Goal: Obtain resource: Download file/media

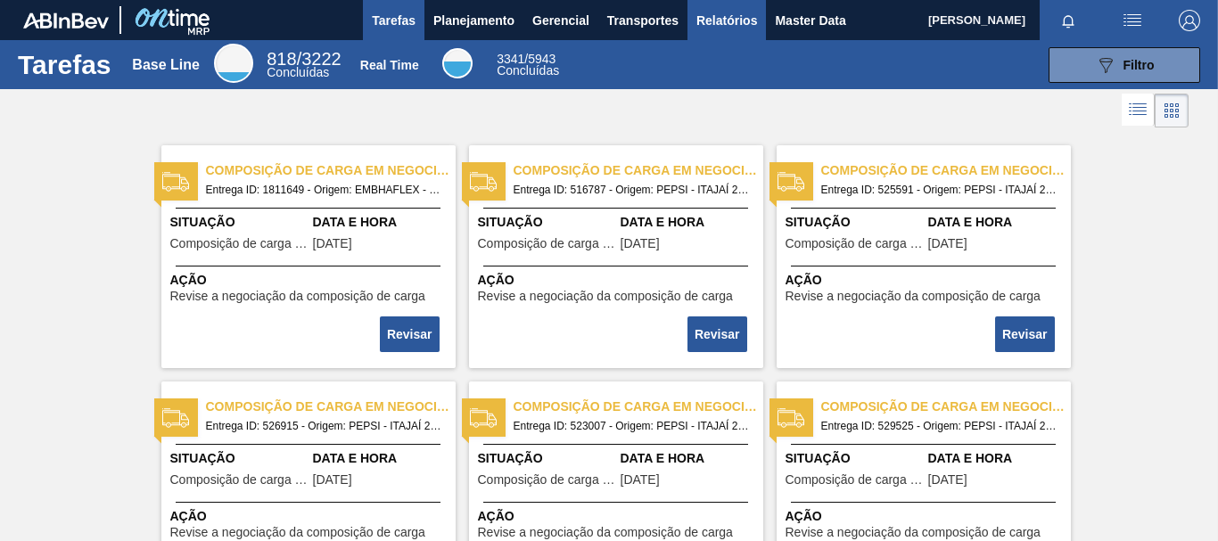
click at [709, 17] on span "Relatórios" at bounding box center [726, 20] width 61 height 21
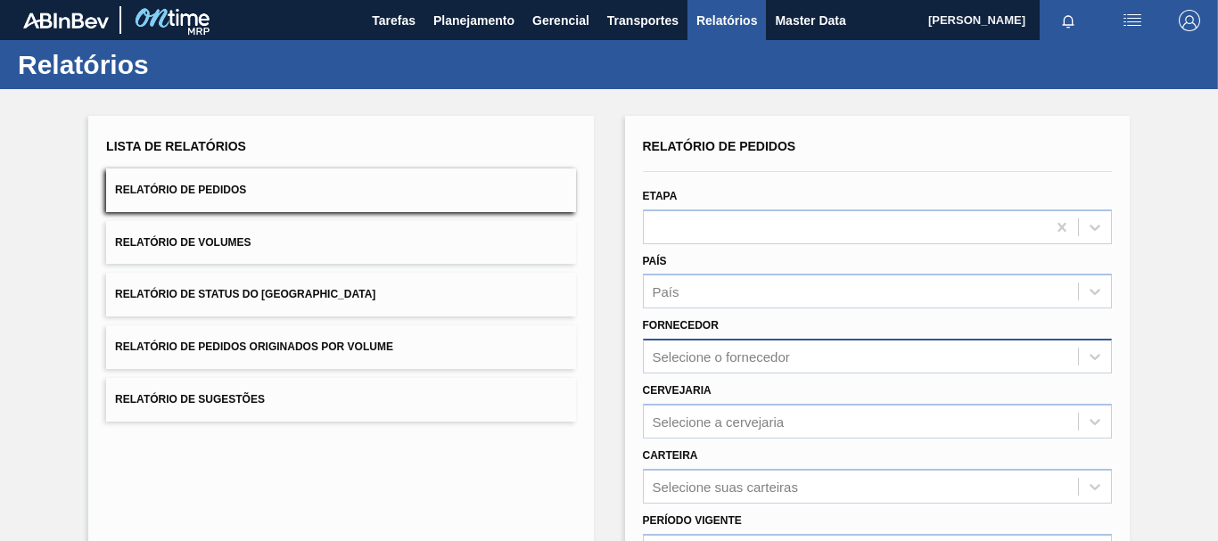
click at [677, 353] on div "Selecione o fornecedor" at bounding box center [877, 356] width 469 height 35
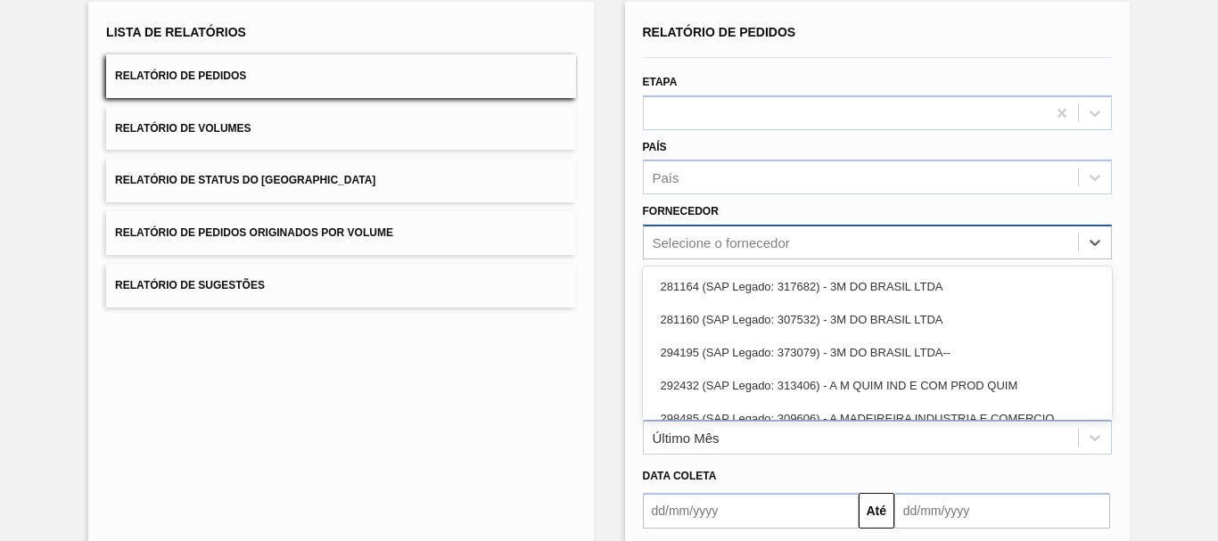
scroll to position [114, 0]
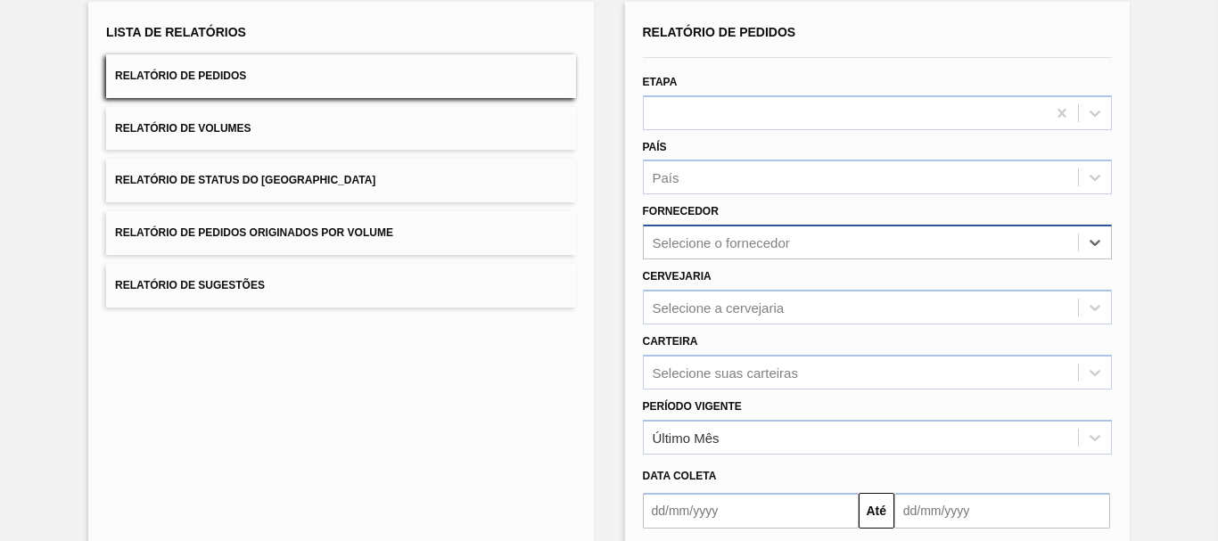
paste input "320622"
type input "320622"
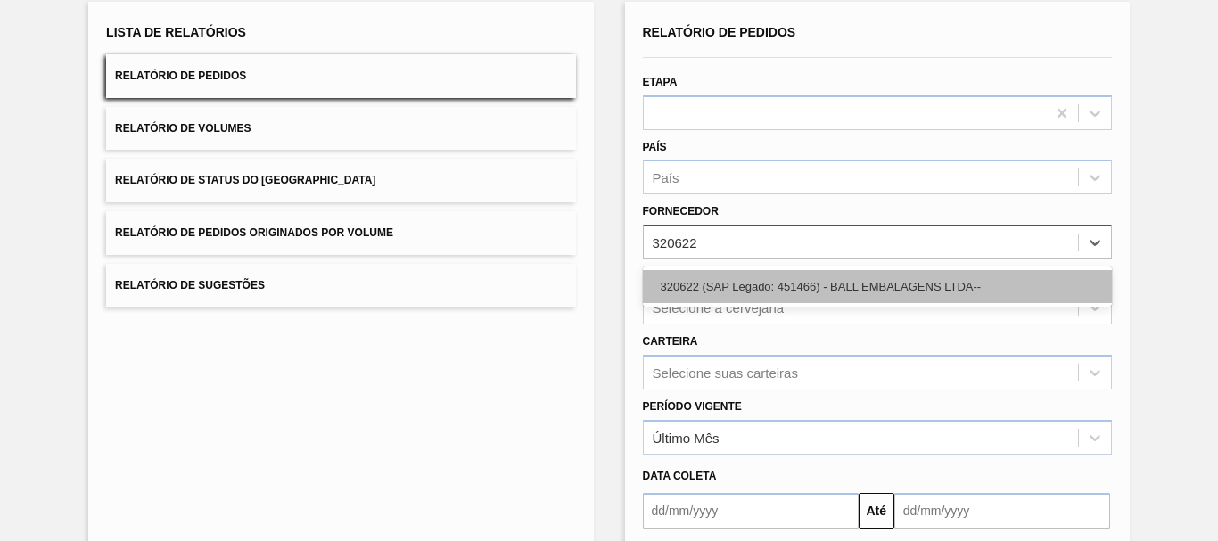
click at [721, 278] on div "320622 (SAP Legado: 451466) - BALL EMBALAGENS LTDA--" at bounding box center [877, 286] width 469 height 33
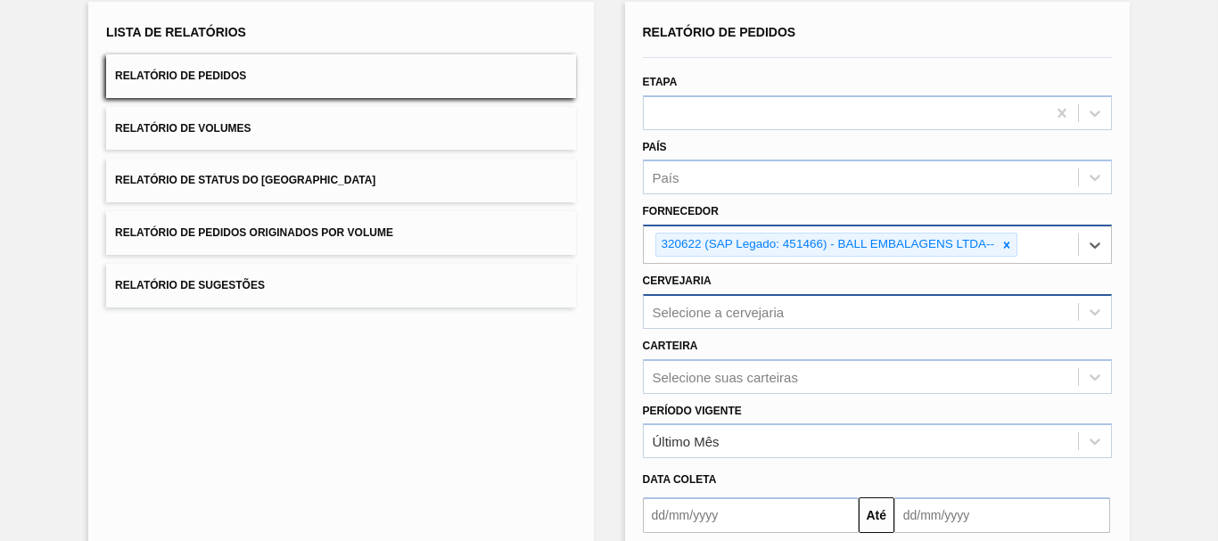
click at [661, 312] on div "Selecione a cervejaria" at bounding box center [877, 311] width 469 height 35
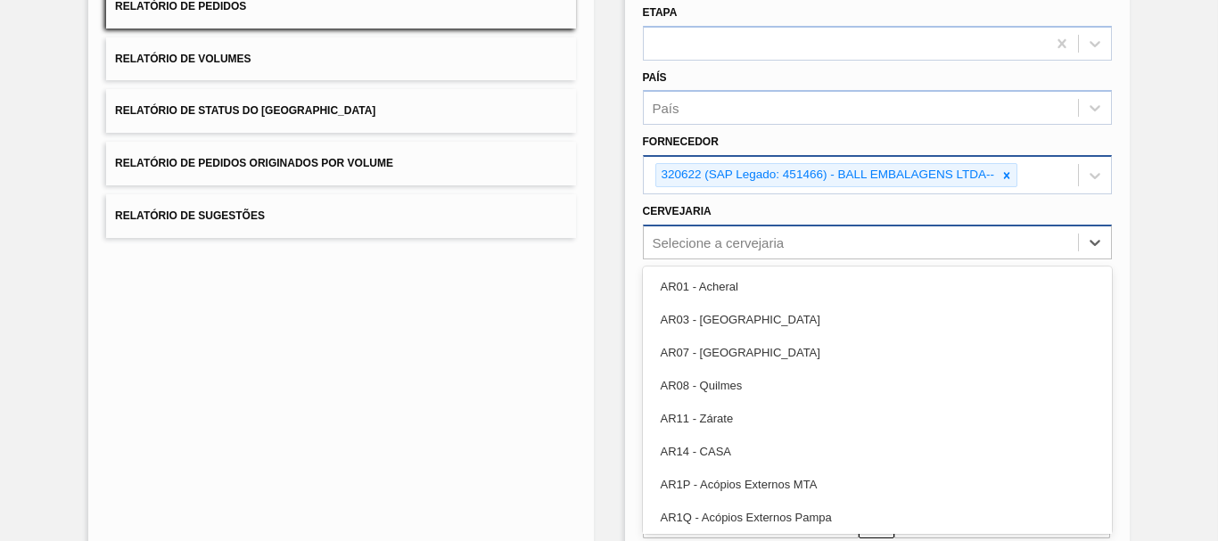
paste input "BR02"
type input "BR02"
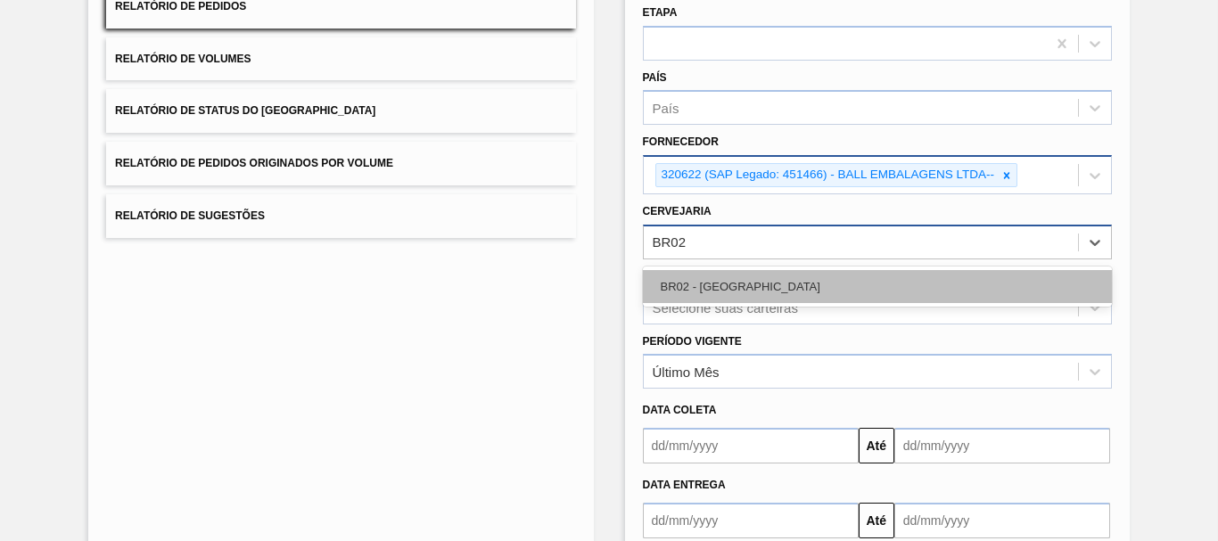
click at [694, 280] on div "BR02 - [GEOGRAPHIC_DATA]" at bounding box center [877, 286] width 469 height 33
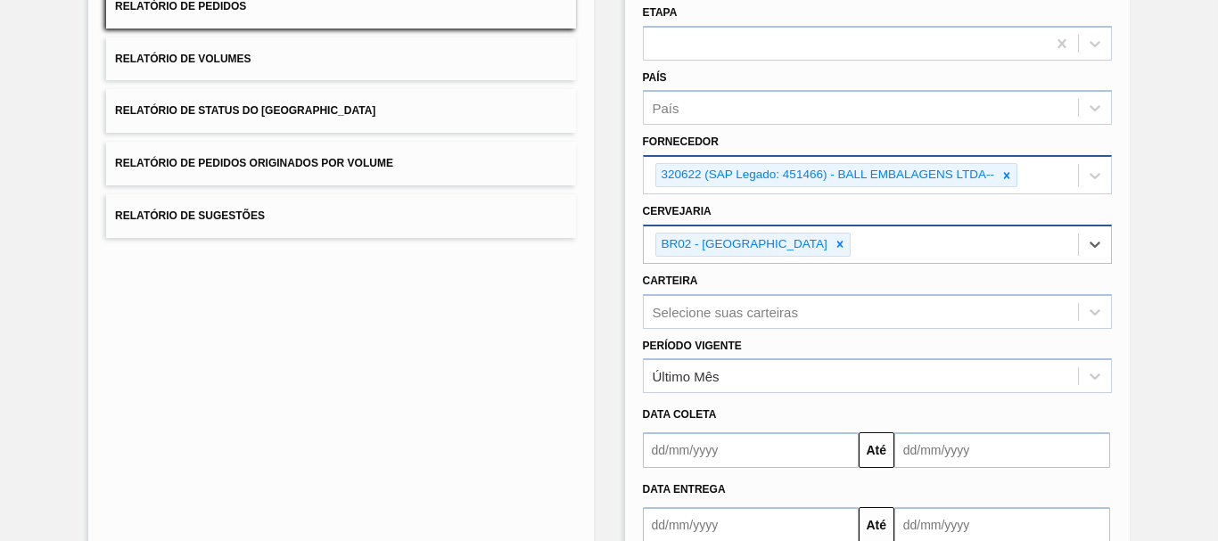
scroll to position [293, 0]
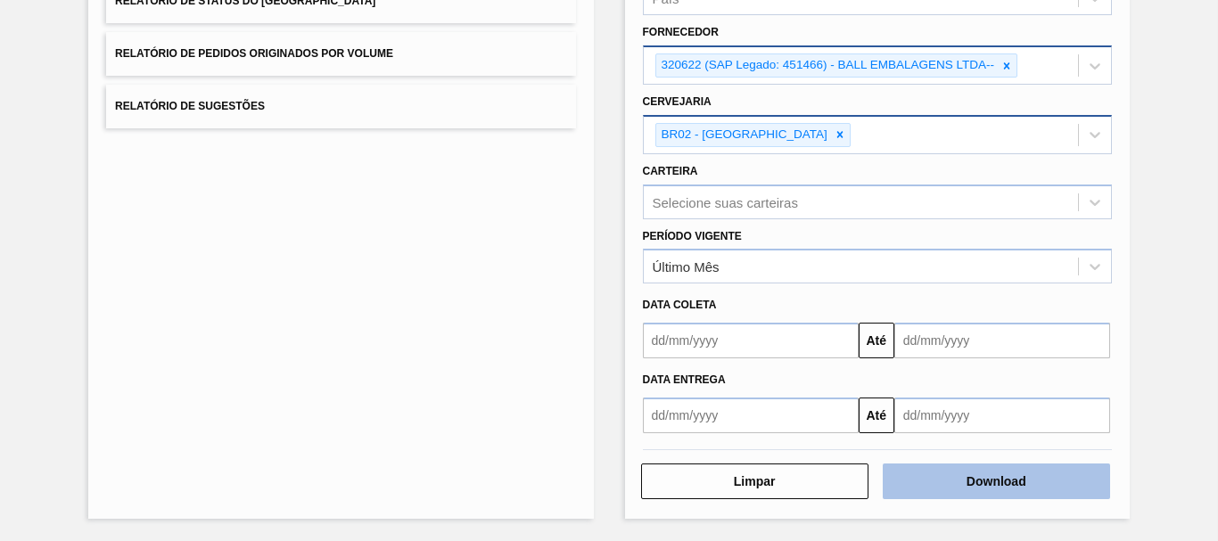
click at [1023, 482] on button "Download" at bounding box center [995, 482] width 227 height 36
